Goal: Transaction & Acquisition: Purchase product/service

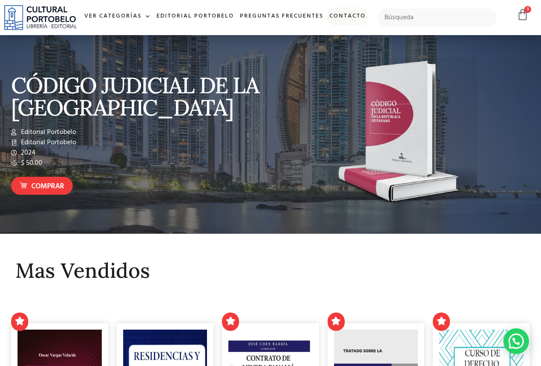
click at [326, 26] on link "Contacto" at bounding box center [347, 16] width 42 height 18
click at [412, 23] on input "text" at bounding box center [436, 18] width 119 height 18
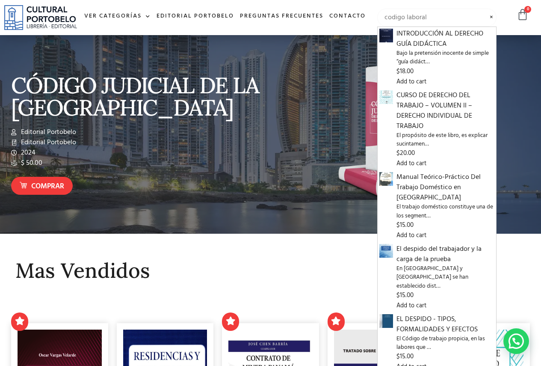
type input "codigo laboral"
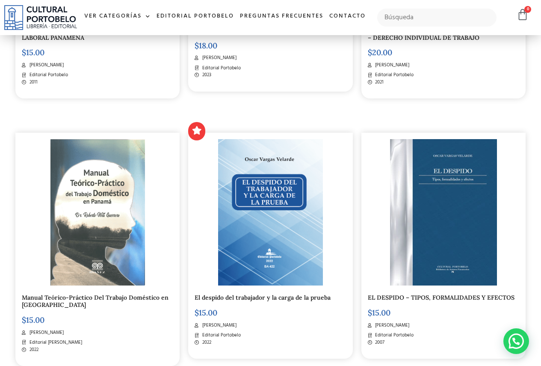
scroll to position [299, 0]
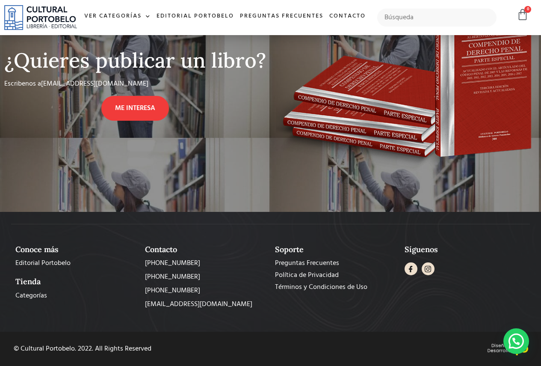
scroll to position [397, 0]
